Goal: Information Seeking & Learning: Learn about a topic

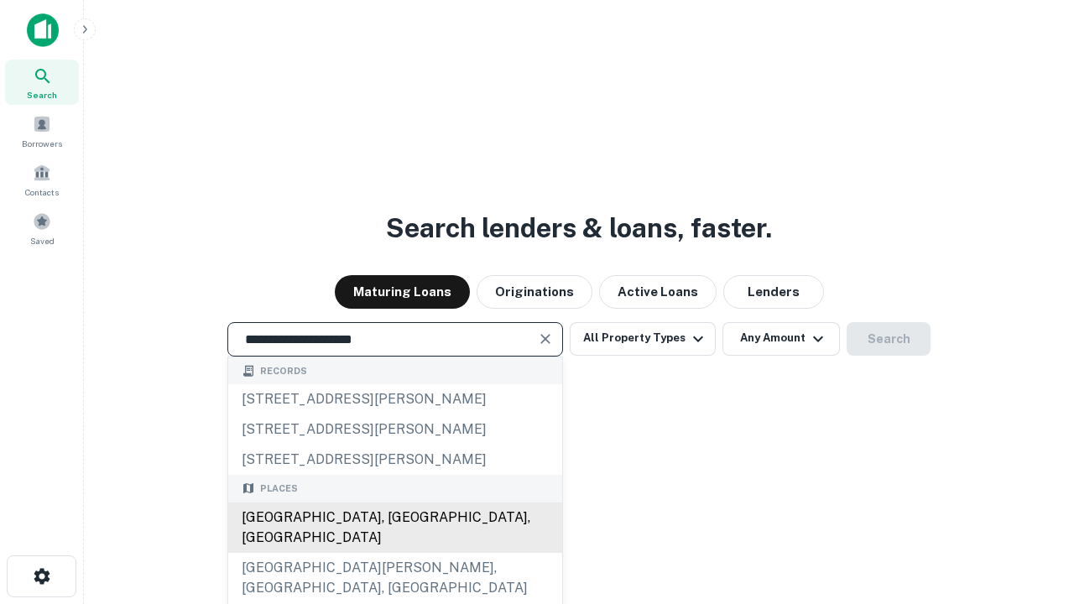
click at [394, 553] on div "[GEOGRAPHIC_DATA], [GEOGRAPHIC_DATA], [GEOGRAPHIC_DATA]" at bounding box center [395, 528] width 334 height 50
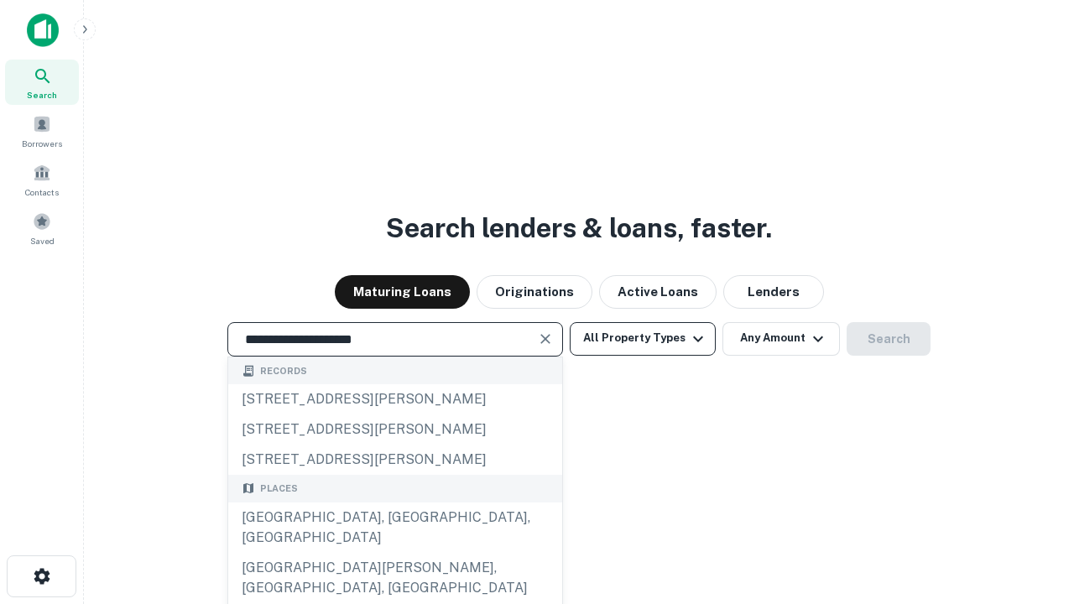
click at [643, 338] on button "All Property Types" at bounding box center [643, 339] width 146 height 34
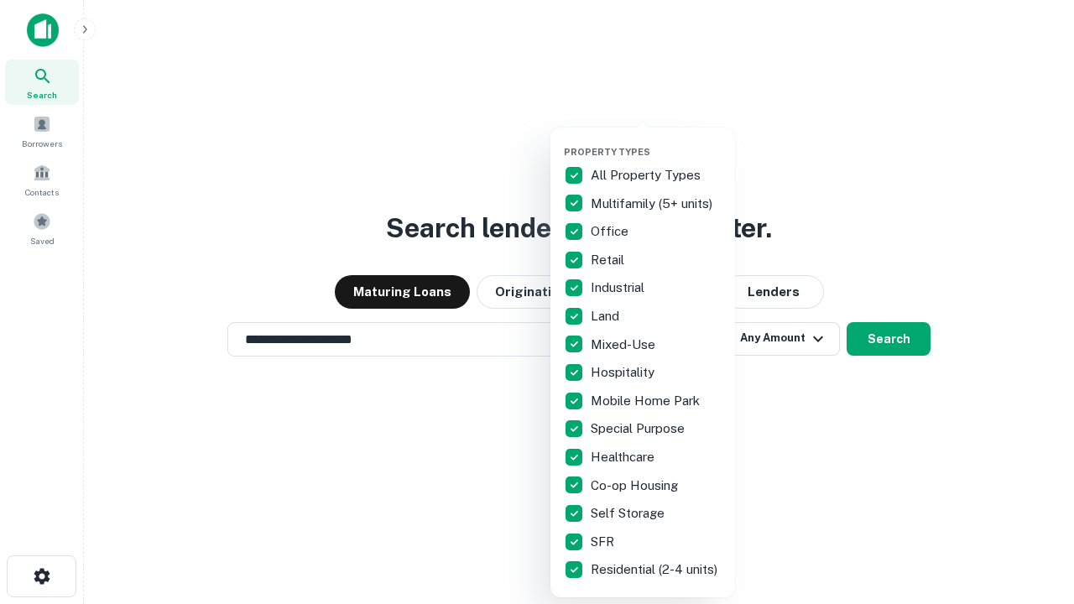
type input "**********"
click at [656, 141] on button "button" at bounding box center [656, 141] width 185 height 1
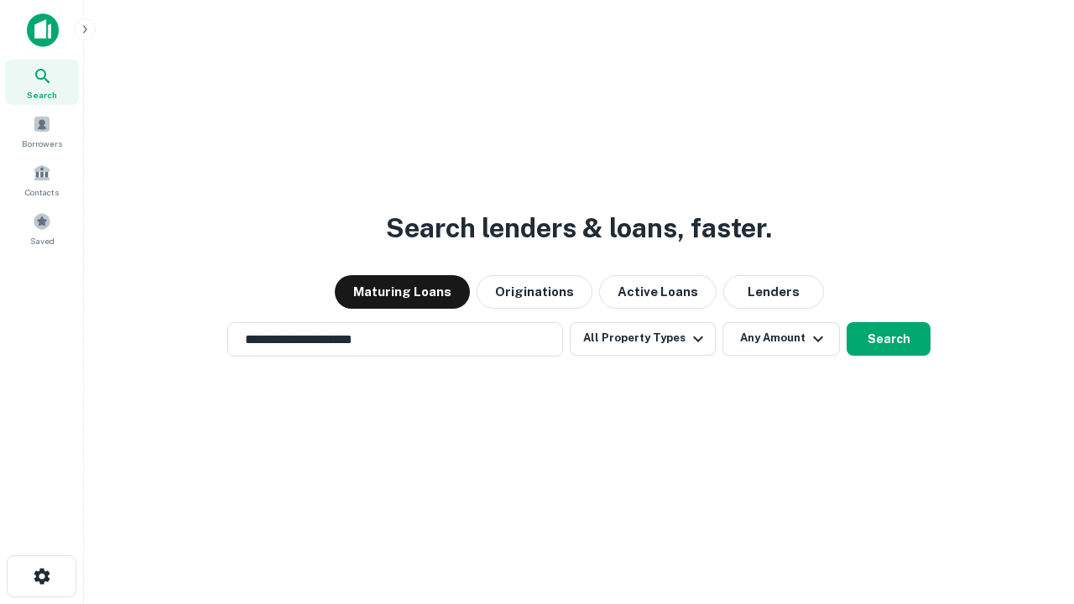
scroll to position [10, 202]
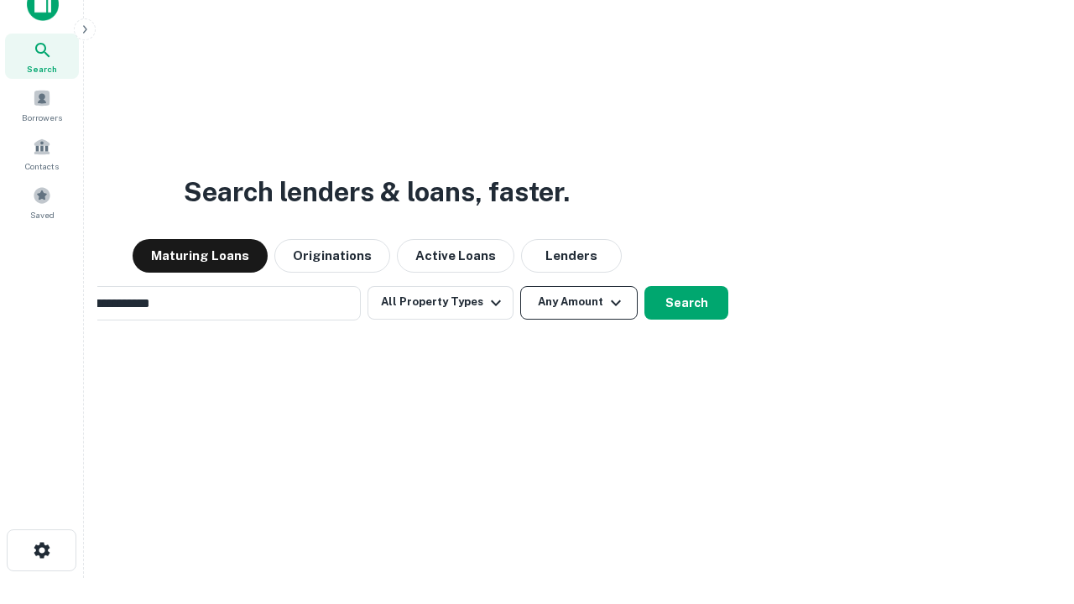
click at [520, 286] on button "Any Amount" at bounding box center [578, 303] width 117 height 34
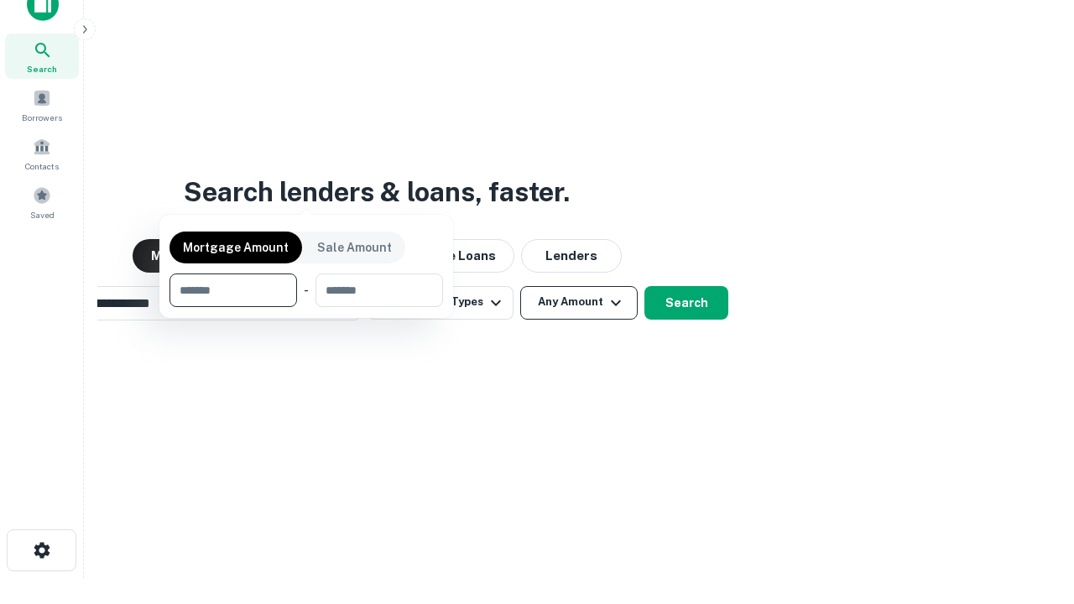
scroll to position [27, 0]
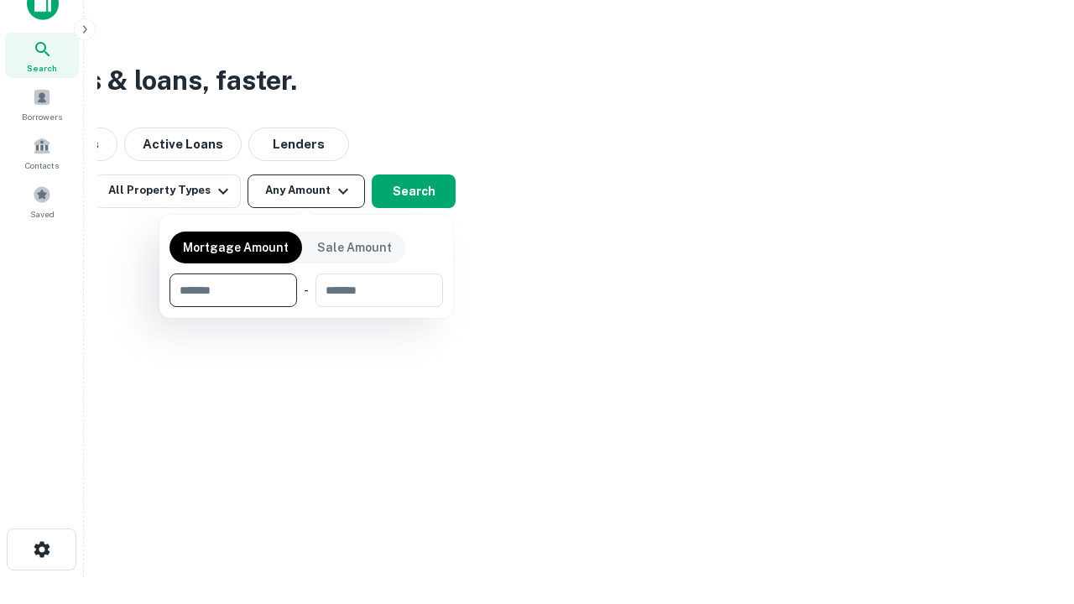
type input "*******"
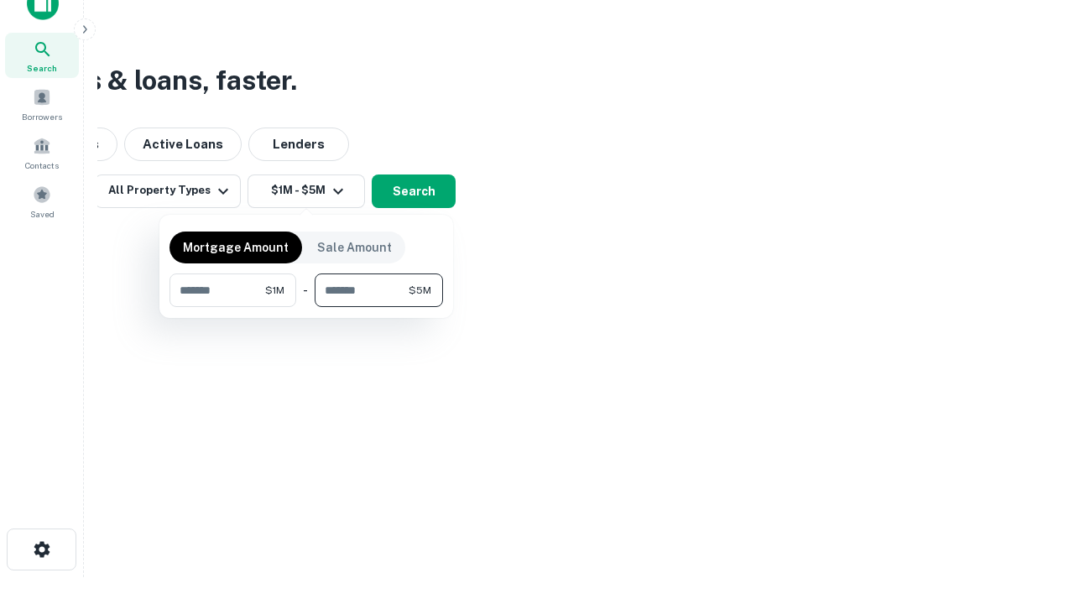
type input "*******"
click at [306, 307] on button "button" at bounding box center [307, 307] width 274 height 1
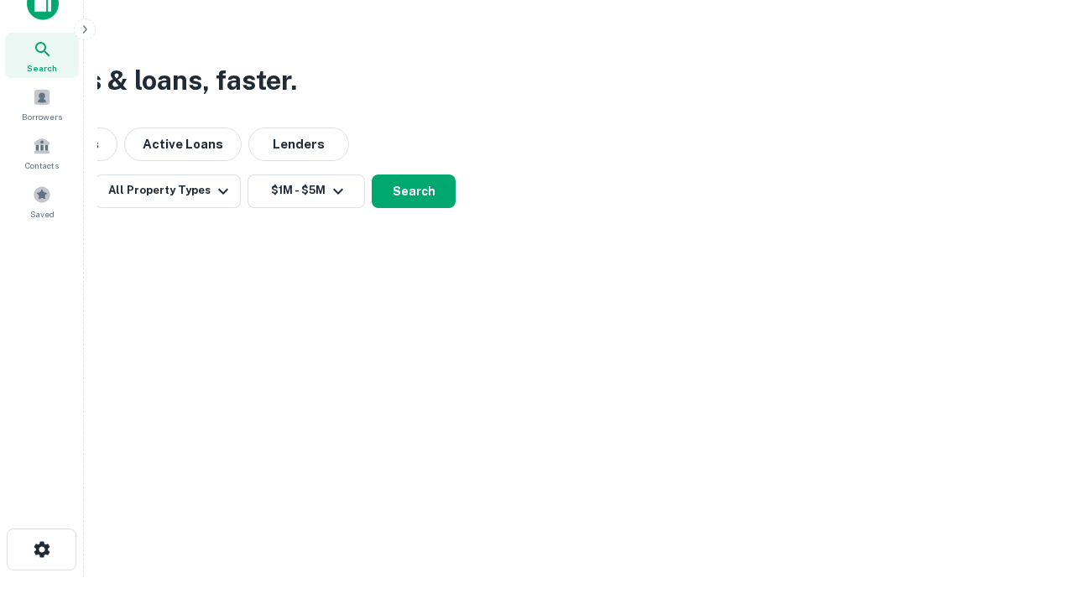
scroll to position [10, 310]
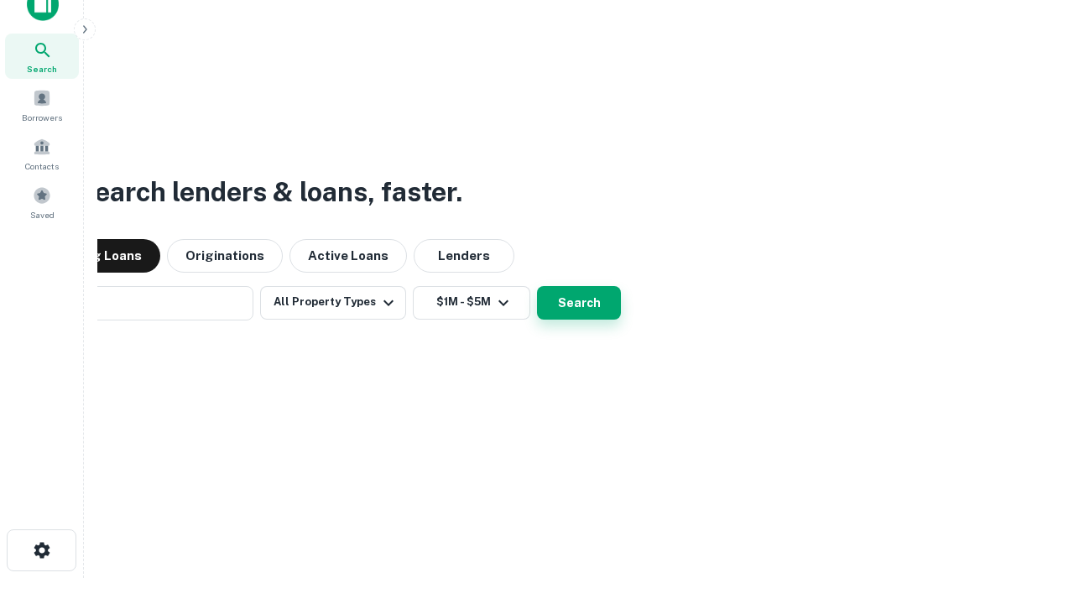
click at [537, 286] on button "Search" at bounding box center [579, 303] width 84 height 34
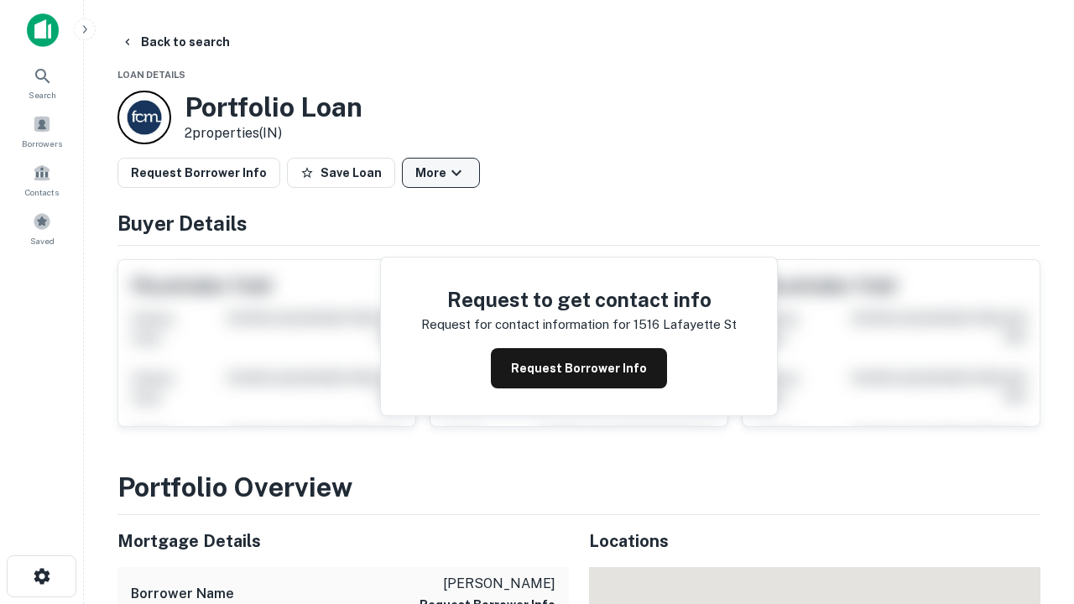
click at [441, 173] on button "More" at bounding box center [441, 173] width 78 height 30
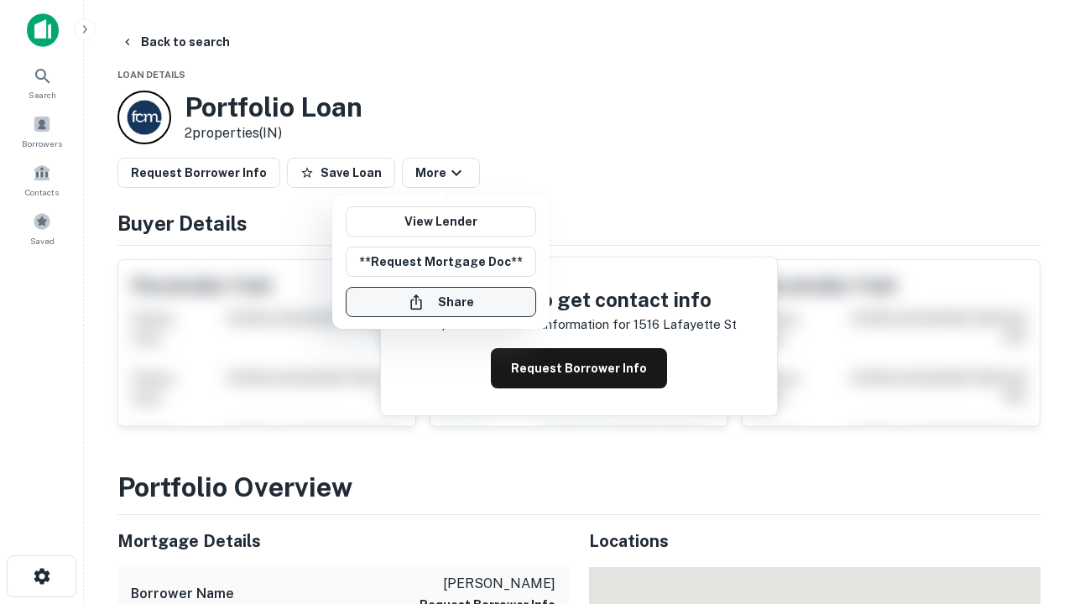
click at [441, 302] on button "Share" at bounding box center [441, 302] width 190 height 30
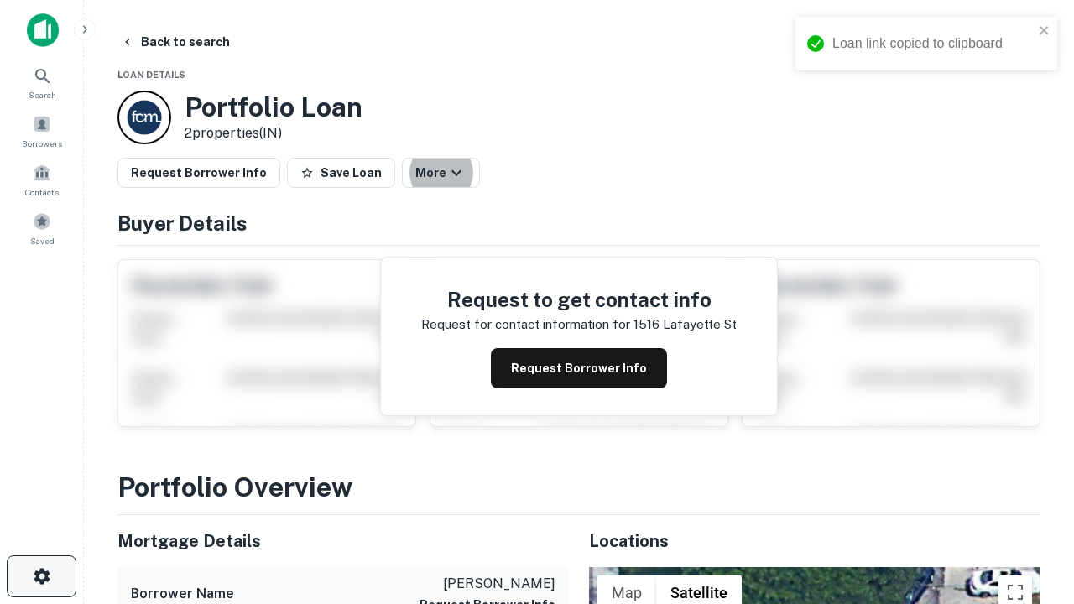
click at [41, 577] on icon "button" at bounding box center [42, 576] width 20 height 20
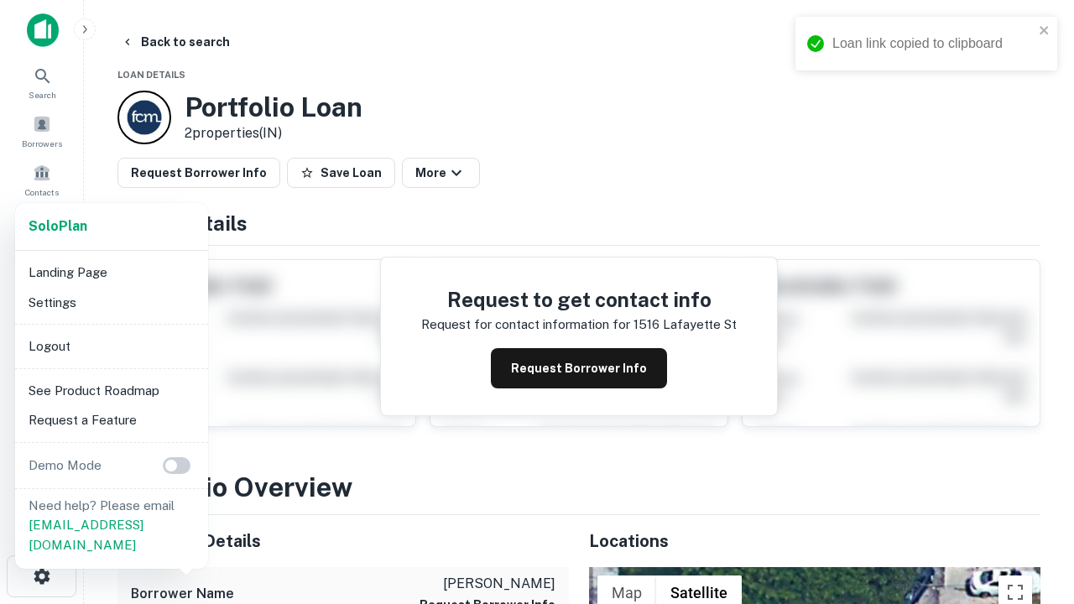
click at [111, 346] on li "Logout" at bounding box center [112, 346] width 180 height 30
